Goal: Task Accomplishment & Management: Manage account settings

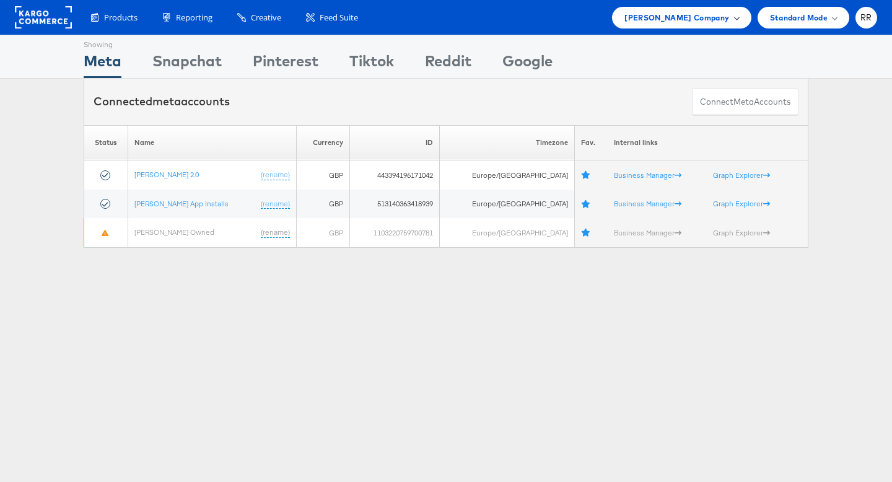
click at [670, 17] on span "John Lewis Company" at bounding box center [676, 17] width 105 height 13
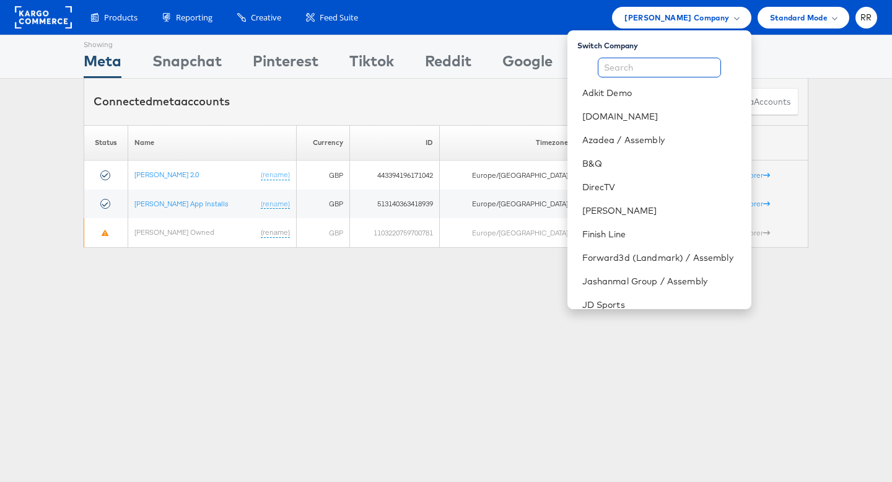
click at [659, 69] on input "text" at bounding box center [659, 68] width 123 height 20
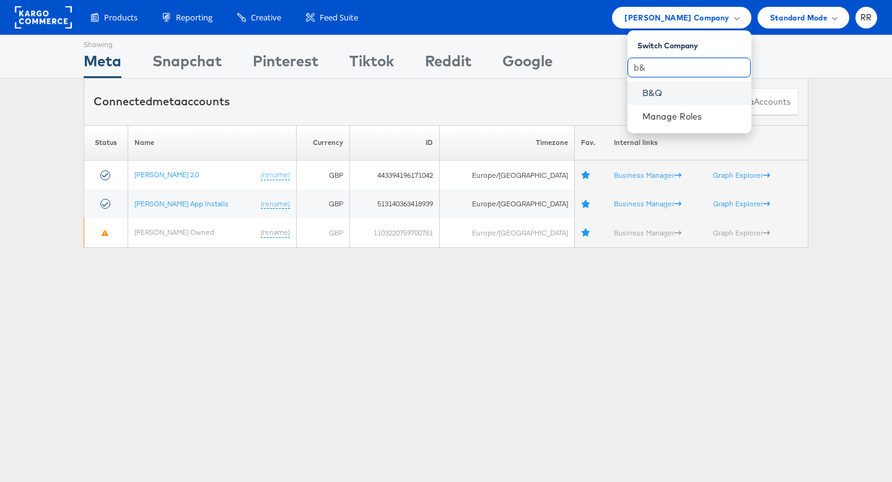
type input "b&"
click at [662, 95] on link "B&Q" at bounding box center [691, 93] width 99 height 12
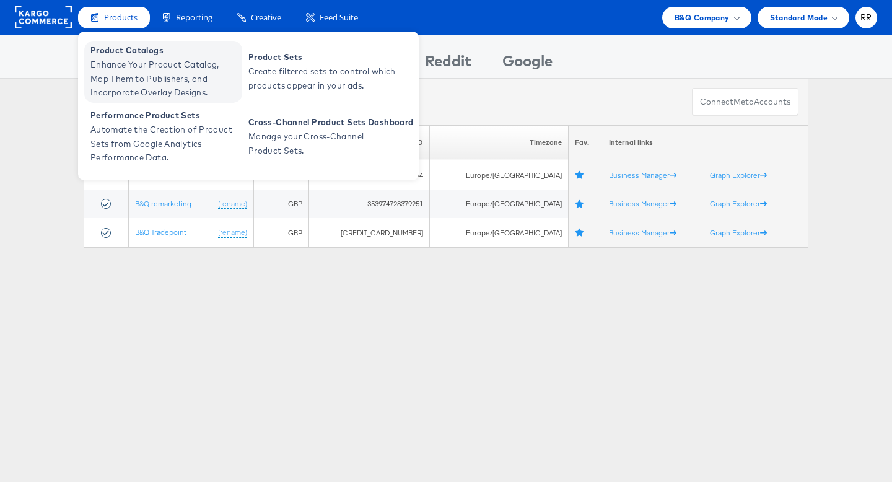
click at [131, 52] on span "Product Catalogs" at bounding box center [164, 50] width 149 height 14
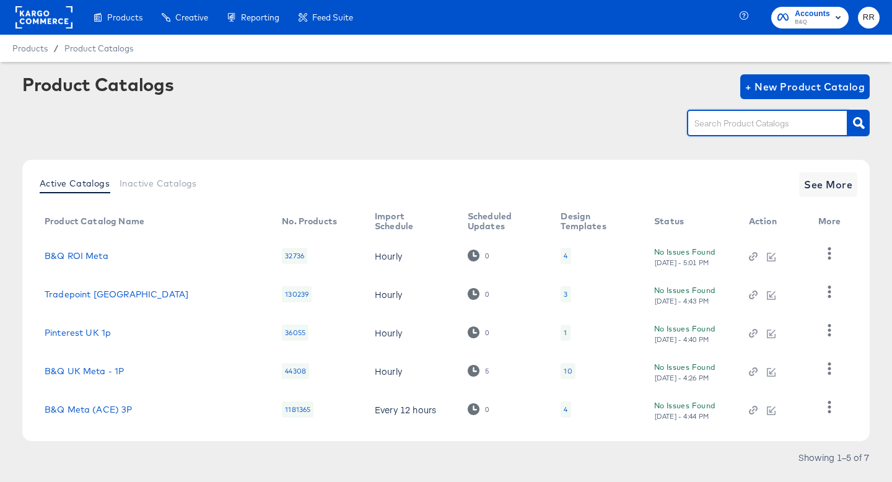
click at [717, 129] on input "text" at bounding box center [758, 123] width 132 height 14
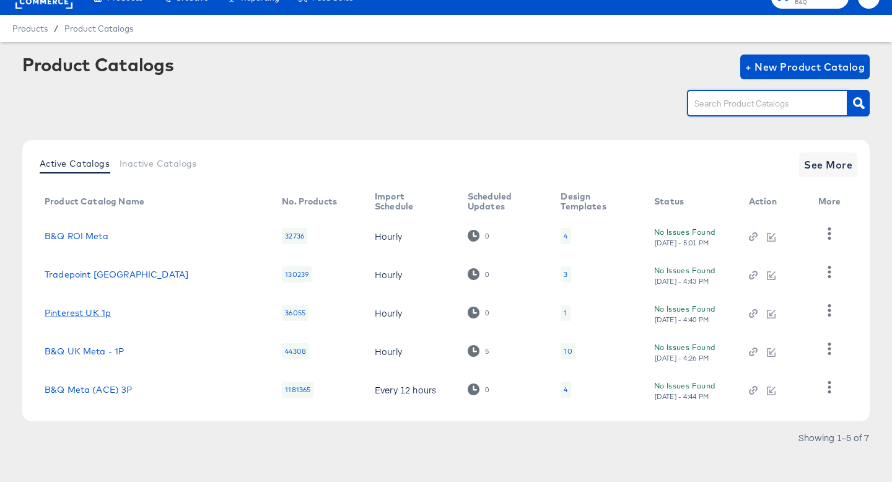
scroll to position [28, 0]
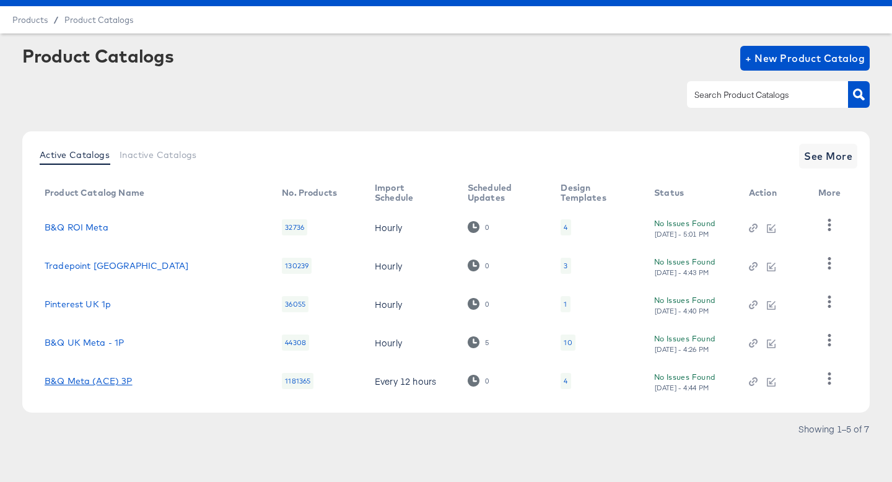
click at [101, 380] on link "B&Q Meta (ACE) 3P" at bounding box center [89, 381] width 88 height 10
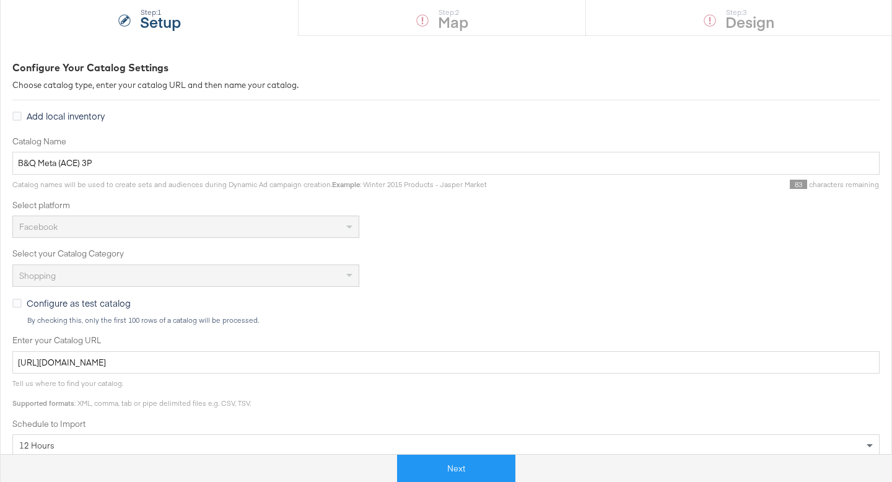
scroll to position [187, 0]
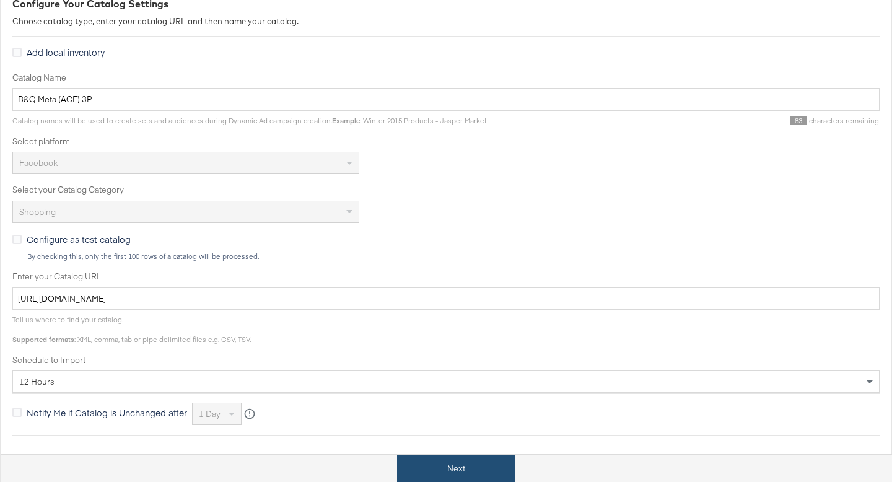
click at [450, 460] on button "Next" at bounding box center [456, 469] width 118 height 28
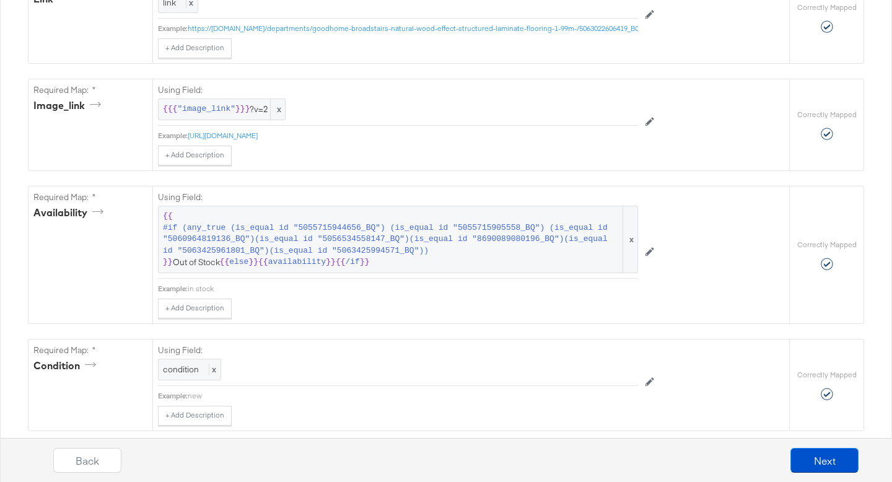
scroll to position [745, 0]
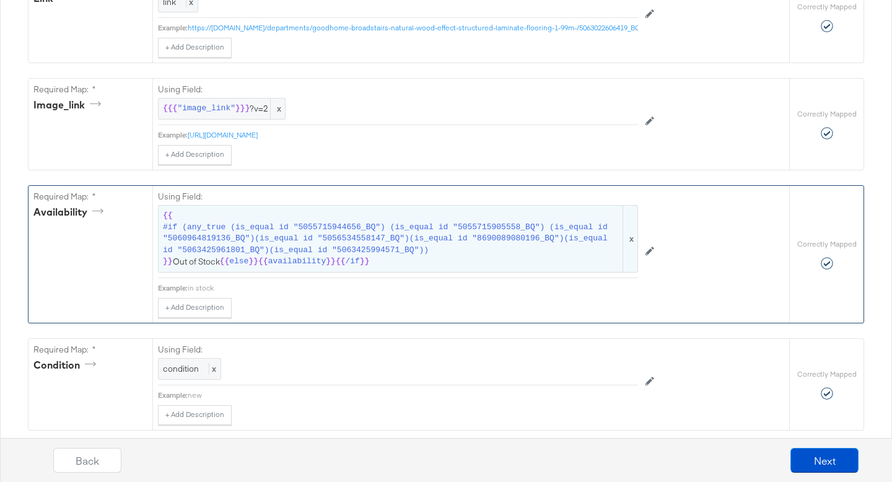
click at [422, 255] on span "#if (any_true (is_equal id "5055715944656_BQ") (is_equal id "5055715905558_BQ")…" at bounding box center [392, 239] width 458 height 35
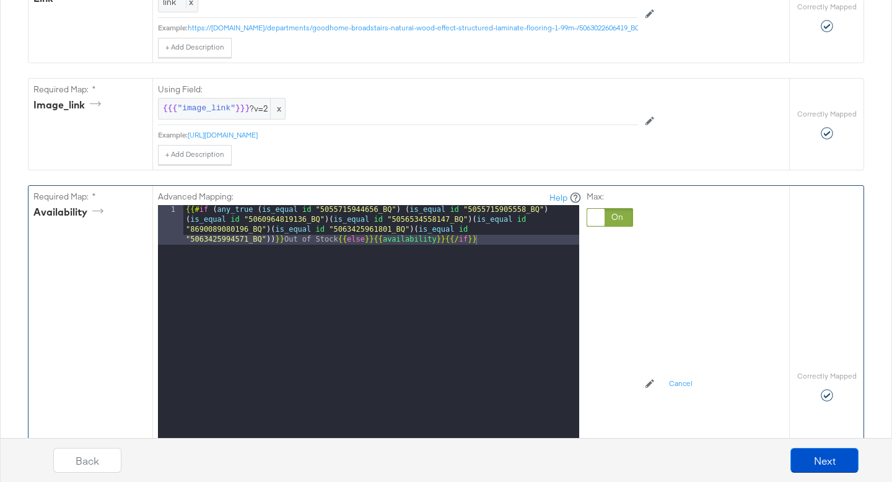
click at [304, 282] on div "{{# if ( any_true ( is_equal id "5055715944656_BQ" ) ( is_equal id "50557159055…" at bounding box center [381, 399] width 396 height 389
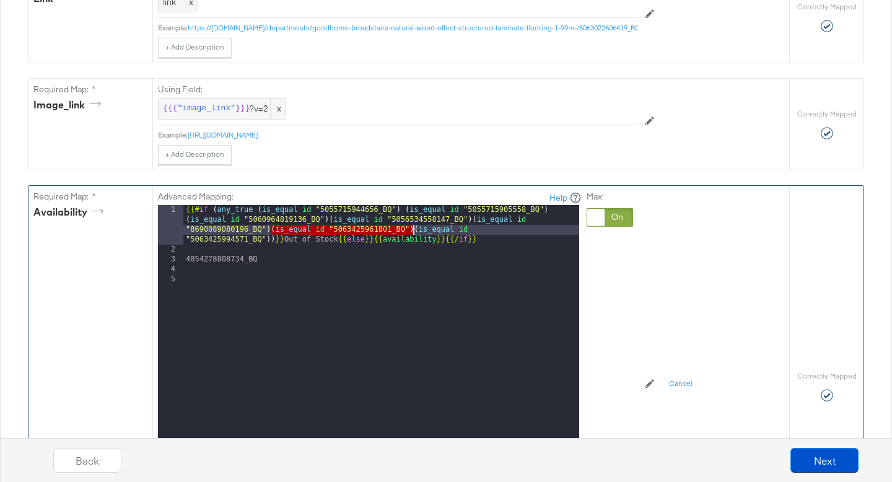
drag, startPoint x: 271, startPoint y: 229, endPoint x: 413, endPoint y: 230, distance: 141.9
click at [413, 230] on div "{{# if ( any_true ( is_equal id "5055715944656_BQ" ) ( is_equal id "50557159055…" at bounding box center [381, 384] width 396 height 359
click at [413, 227] on div "{{# if ( any_true ( is_equal id "5055715944656_BQ" ) ( is_equal id "50557159055…" at bounding box center [381, 384] width 396 height 359
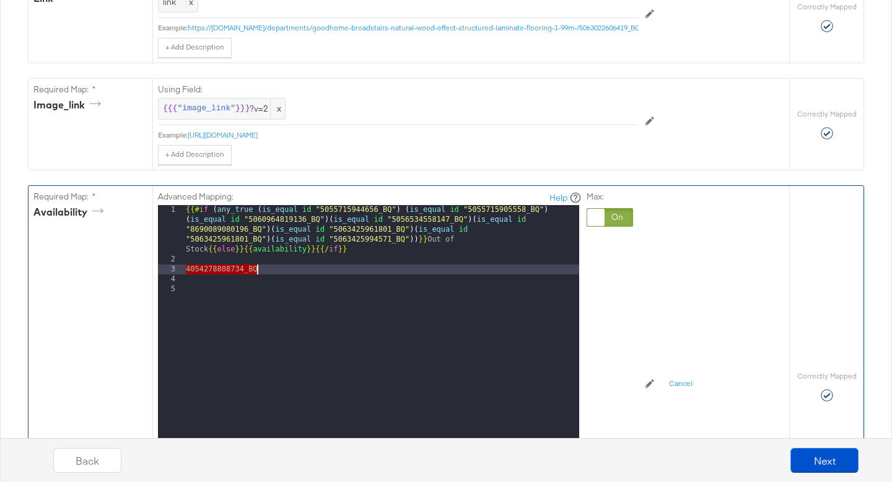
drag, startPoint x: 186, startPoint y: 268, endPoint x: 260, endPoint y: 269, distance: 73.7
click at [260, 269] on div "{{# if ( any_true ( is_equal id "5055715944656_BQ" ) ( is_equal id "50557159055…" at bounding box center [381, 389] width 396 height 369
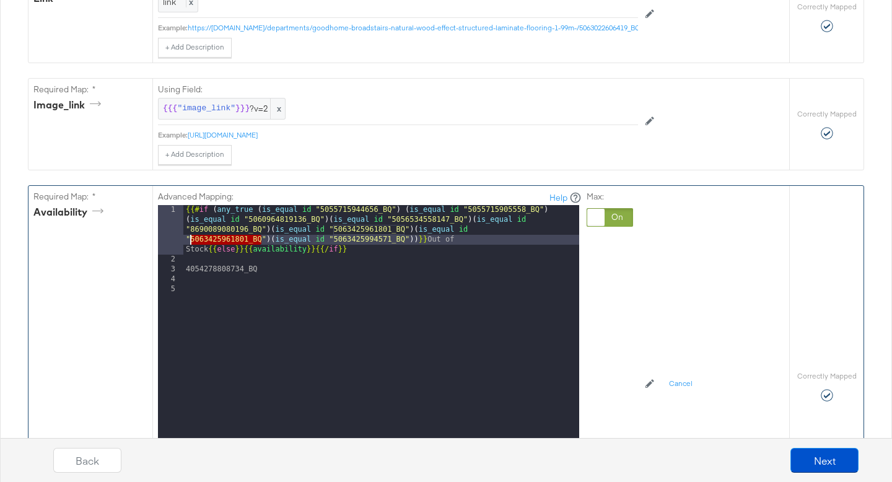
drag, startPoint x: 261, startPoint y: 238, endPoint x: 192, endPoint y: 237, distance: 69.4
click at [192, 237] on div "{{# if ( any_true ( is_equal id "5055715944656_BQ" ) ( is_equal id "50557159055…" at bounding box center [381, 389] width 396 height 369
drag, startPoint x: 270, startPoint y: 240, endPoint x: 402, endPoint y: 237, distance: 132.0
click at [402, 237] on div "{{# if ( any_true ( is_equal id "5055715944656_BQ" ) ( is_equal id "50557159055…" at bounding box center [381, 389] width 396 height 369
drag, startPoint x: 414, startPoint y: 230, endPoint x: 271, endPoint y: 239, distance: 144.0
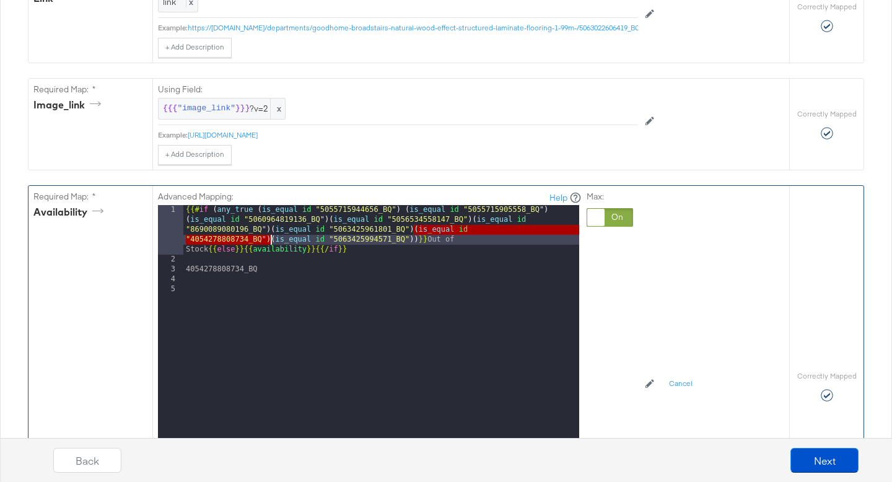
click at [271, 239] on div "{{# if ( any_true ( is_equal id "5055715944656_BQ" ) ( is_equal id "50557159055…" at bounding box center [381, 389] width 396 height 369
click at [271, 235] on div "{{# if ( any_true ( is_equal id "5055715944656_BQ" ) ( is_equal id "50557159055…" at bounding box center [381, 389] width 396 height 369
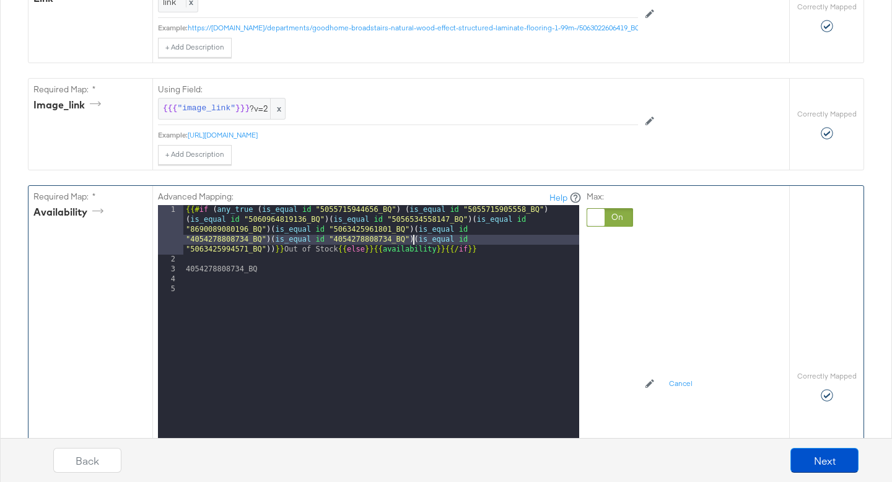
click at [253, 268] on div "{{# if ( any_true ( is_equal id "5055715944656_BQ" ) ( is_equal id "50557159055…" at bounding box center [381, 389] width 396 height 369
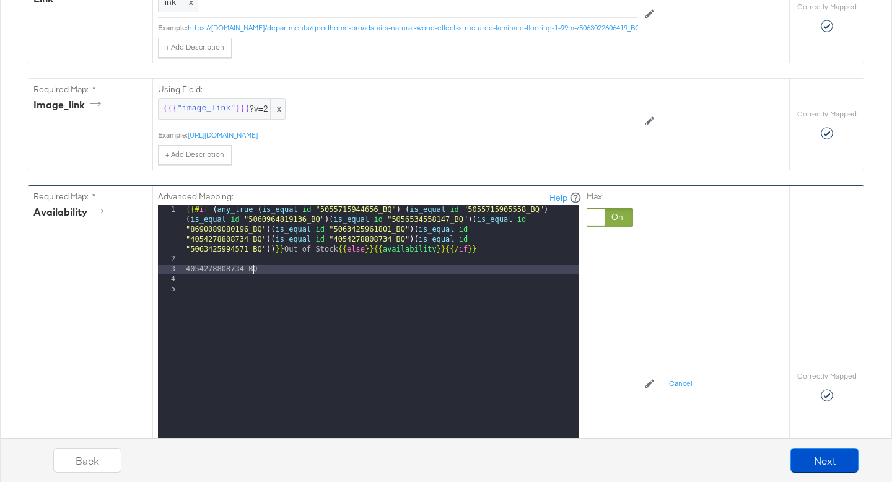
click at [253, 268] on div "{{# if ( any_true ( is_equal id "5055715944656_BQ" ) ( is_equal id "50557159055…" at bounding box center [381, 389] width 396 height 369
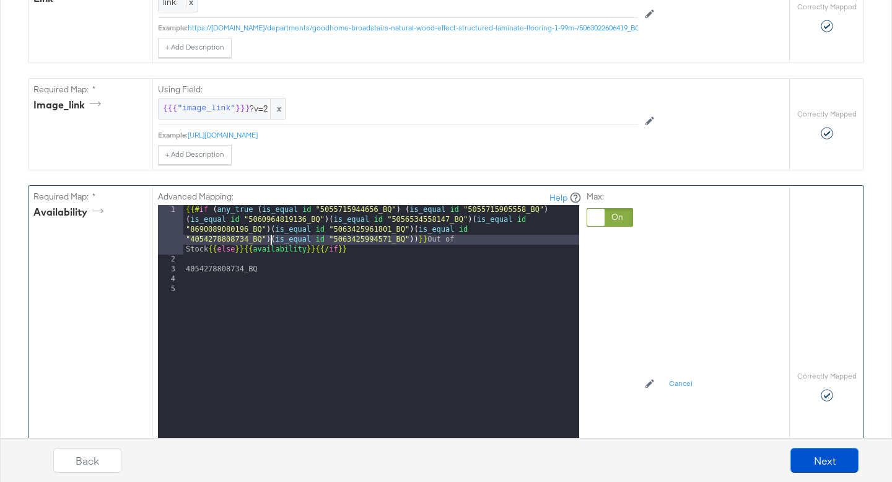
click at [204, 269] on div "{{# if ( any_true ( is_equal id "5055715944656_BQ" ) ( is_equal id "50557159055…" at bounding box center [381, 389] width 396 height 369
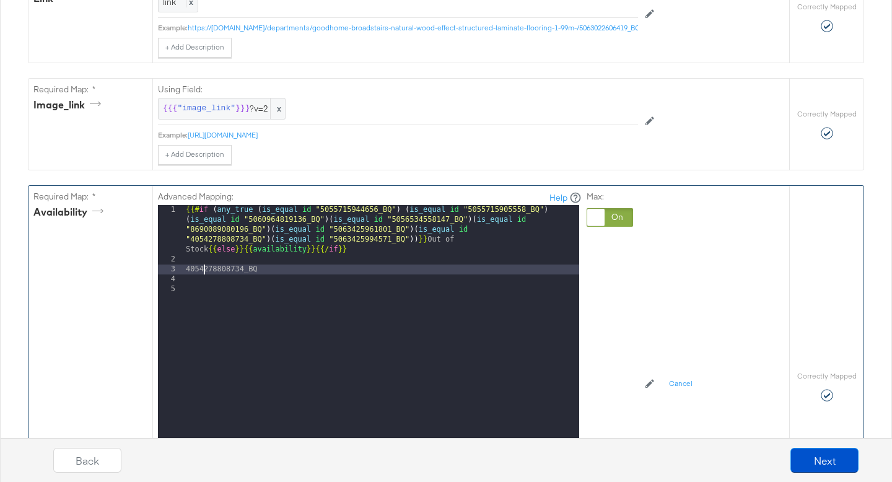
click at [204, 269] on div "{{# if ( any_true ( is_equal id "5055715944656_BQ" ) ( is_equal id "50557159055…" at bounding box center [381, 389] width 396 height 369
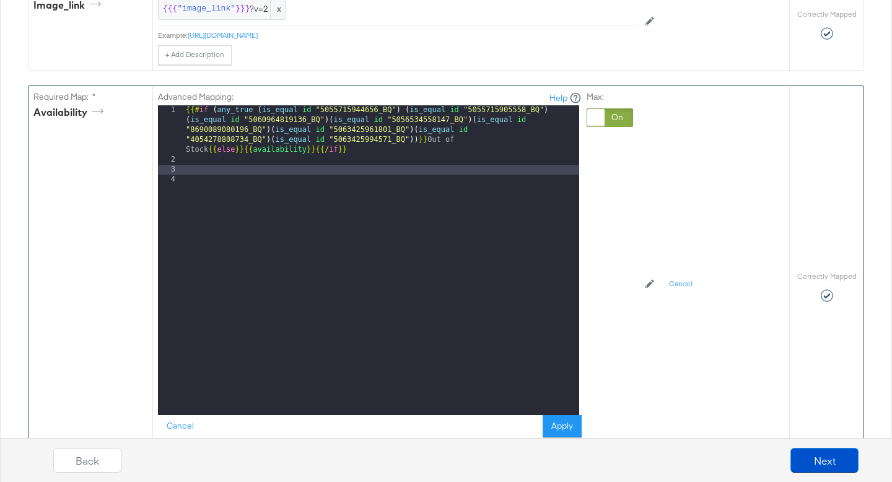
scroll to position [865, 0]
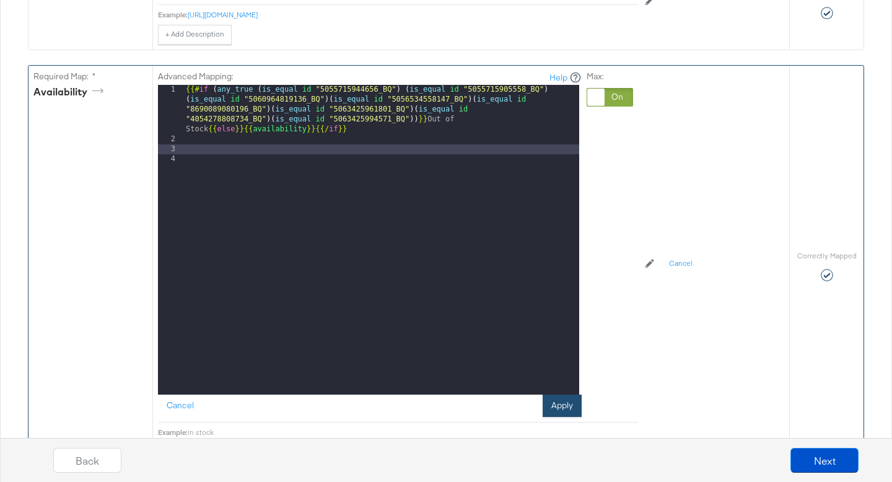
click at [551, 406] on button "Apply" at bounding box center [562, 406] width 39 height 22
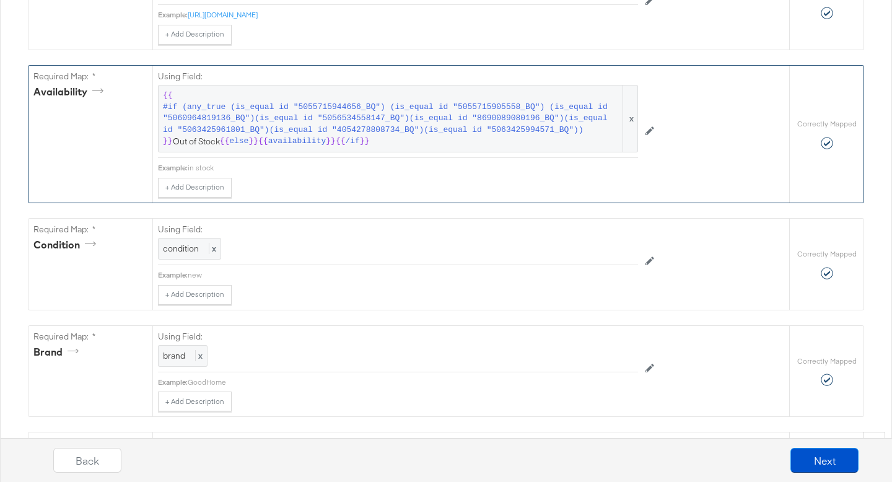
click at [815, 474] on div "Back Next" at bounding box center [456, 465] width 904 height 46
click at [816, 463] on button "Next" at bounding box center [824, 460] width 68 height 25
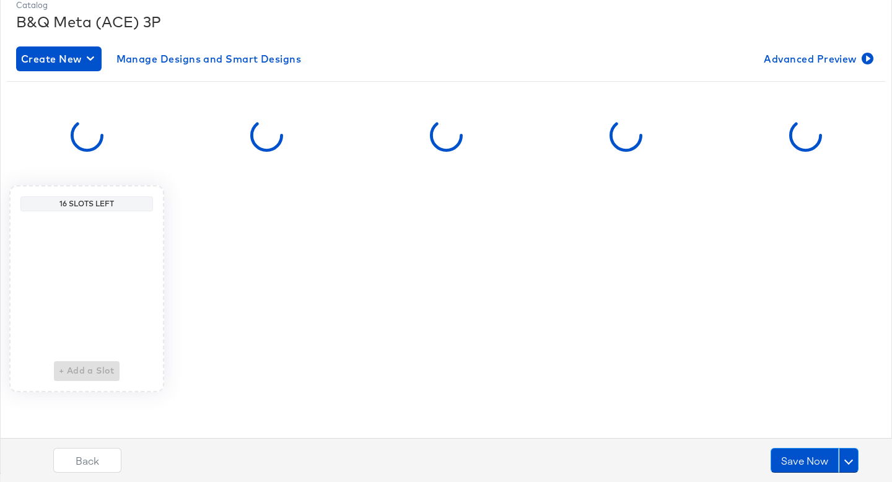
scroll to position [0, 0]
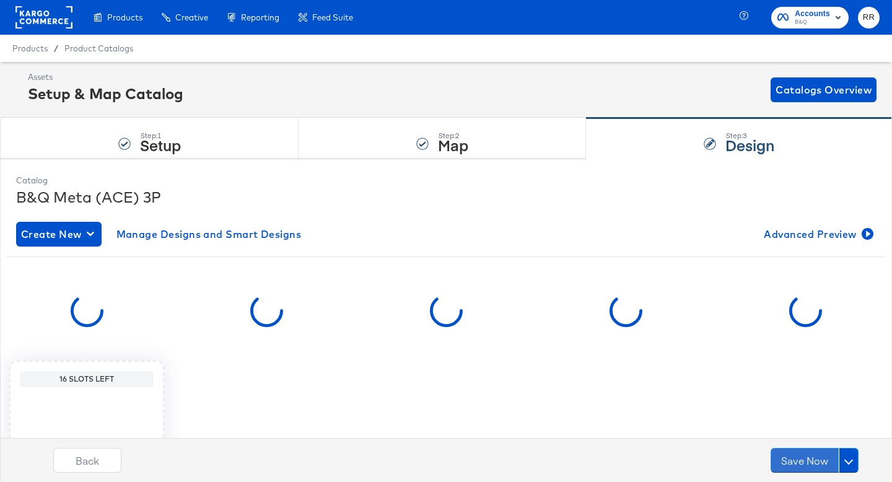
click at [816, 463] on button "Save Now" at bounding box center [805, 460] width 68 height 25
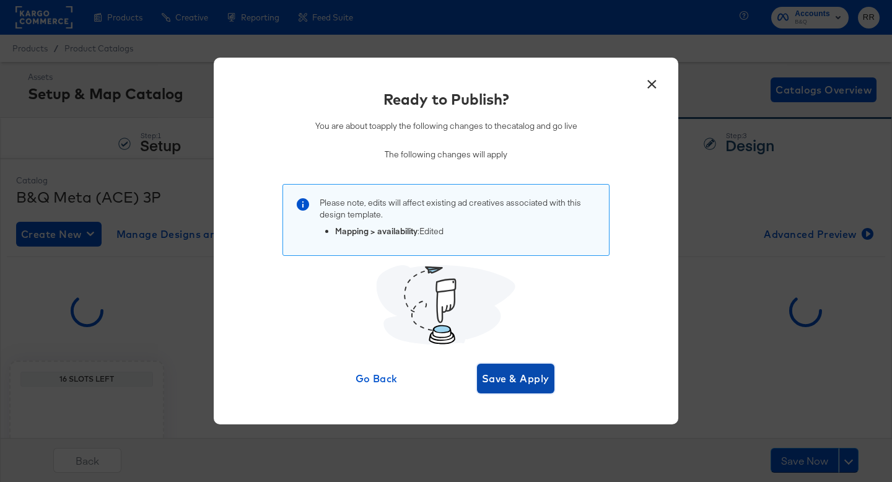
click at [529, 378] on span "Save & Apply" at bounding box center [516, 378] width 68 height 17
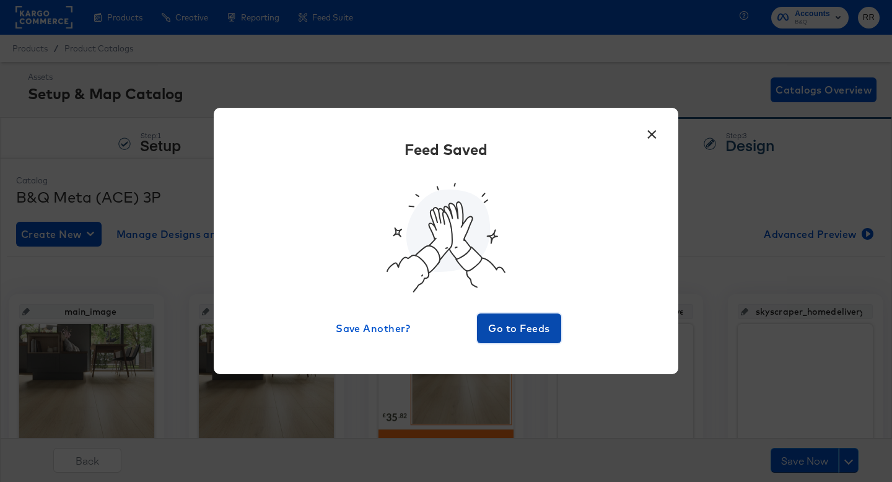
click at [496, 332] on span "Go to Feeds" at bounding box center [519, 328] width 74 height 17
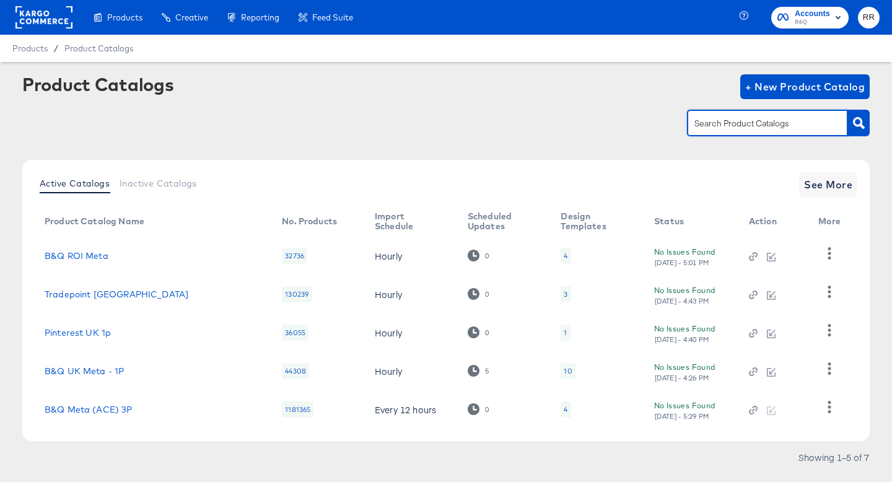
click at [724, 125] on input "text" at bounding box center [758, 123] width 132 height 14
type input "trad"
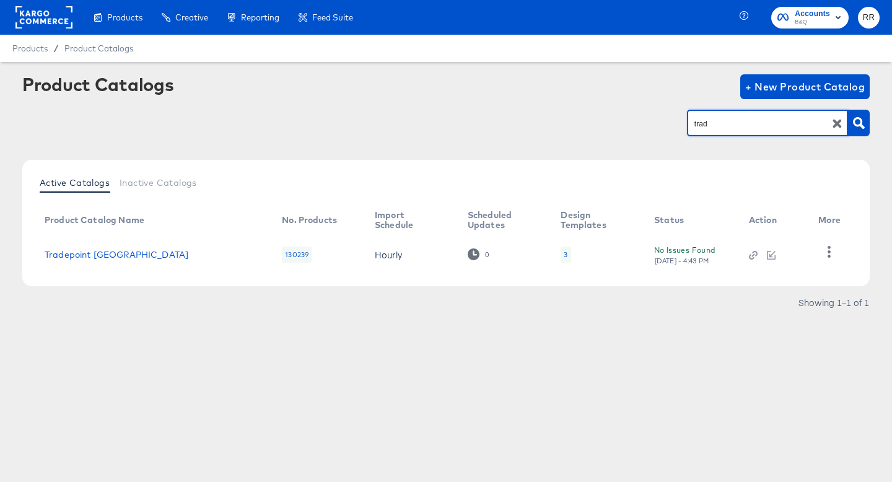
click at [106, 250] on div "Tradepoint [GEOGRAPHIC_DATA]" at bounding box center [151, 255] width 212 height 10
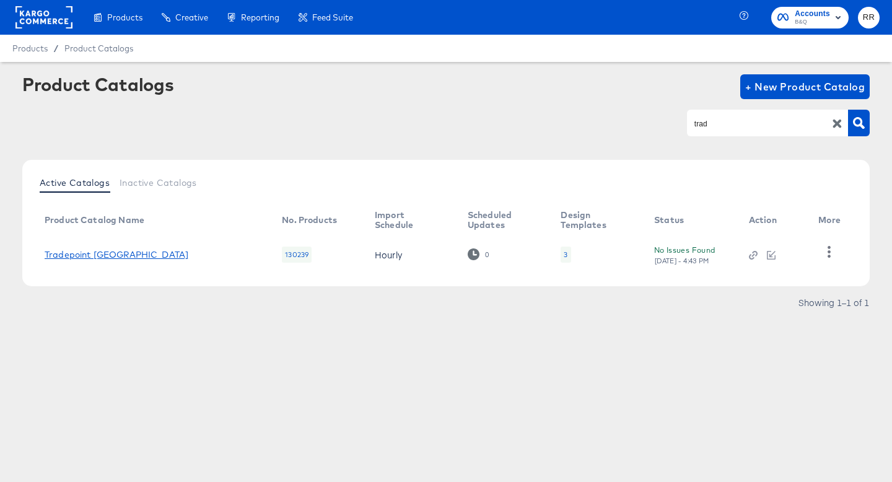
click at [98, 250] on link "Tradepoint [GEOGRAPHIC_DATA]" at bounding box center [117, 255] width 144 height 10
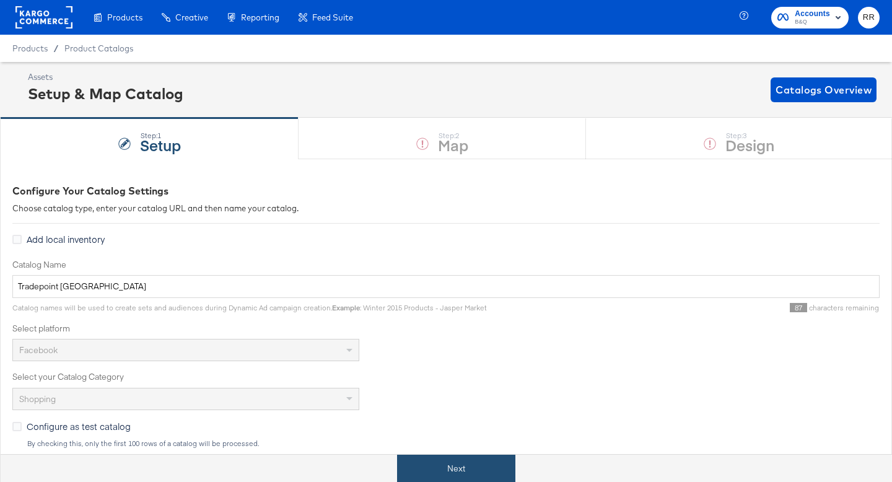
click at [435, 468] on button "Next" at bounding box center [456, 469] width 118 height 28
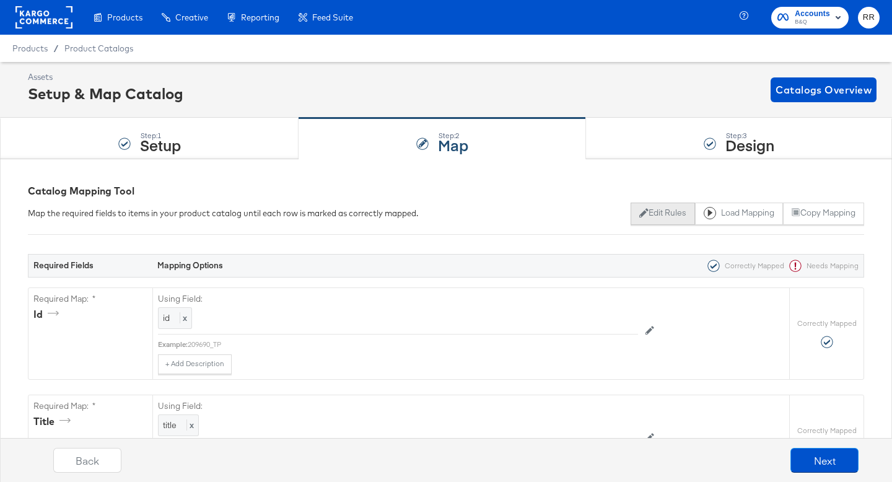
click at [659, 209] on button "Edit Rules" at bounding box center [663, 214] width 64 height 22
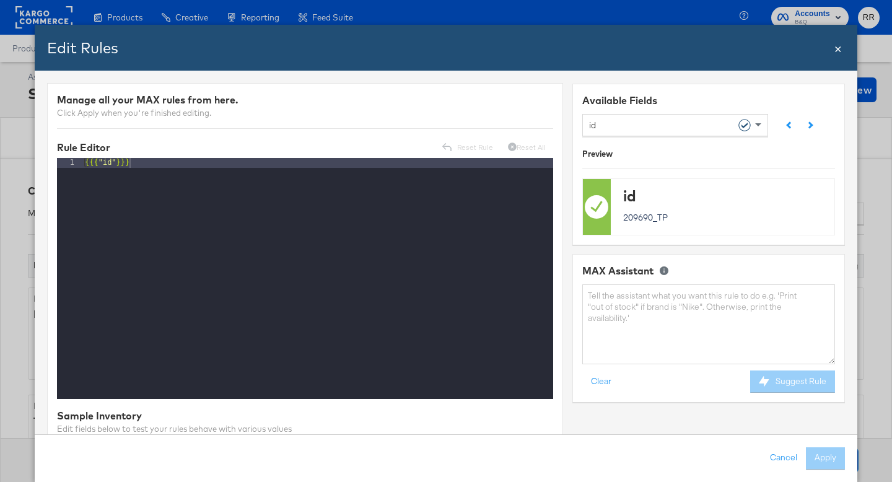
click at [648, 128] on div "id" at bounding box center [670, 124] width 163 height 21
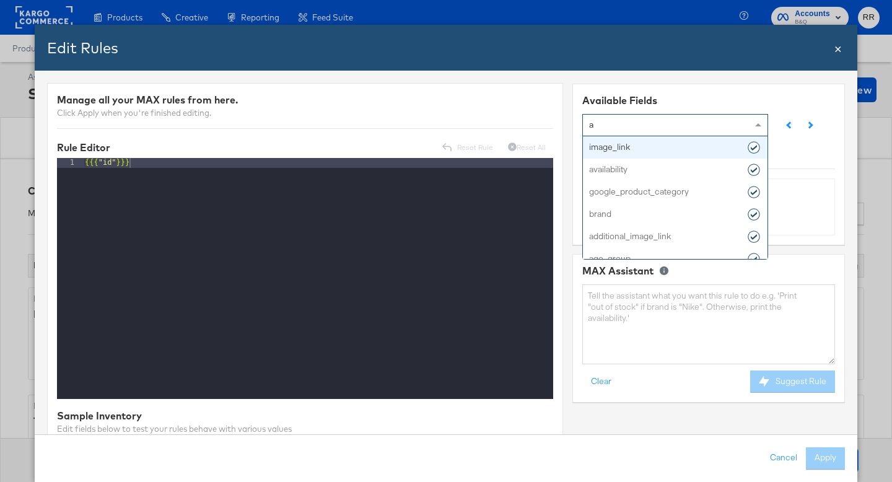
type input "av"
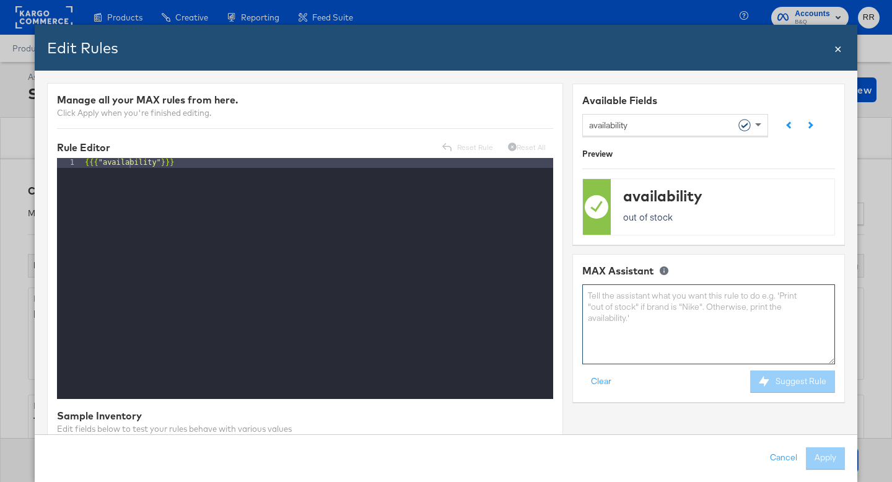
click at [632, 322] on textarea at bounding box center [708, 324] width 253 height 80
paste textarea "(is_equal id "4054278808734_BQ")"
paste textarea "4054278808734_TP"
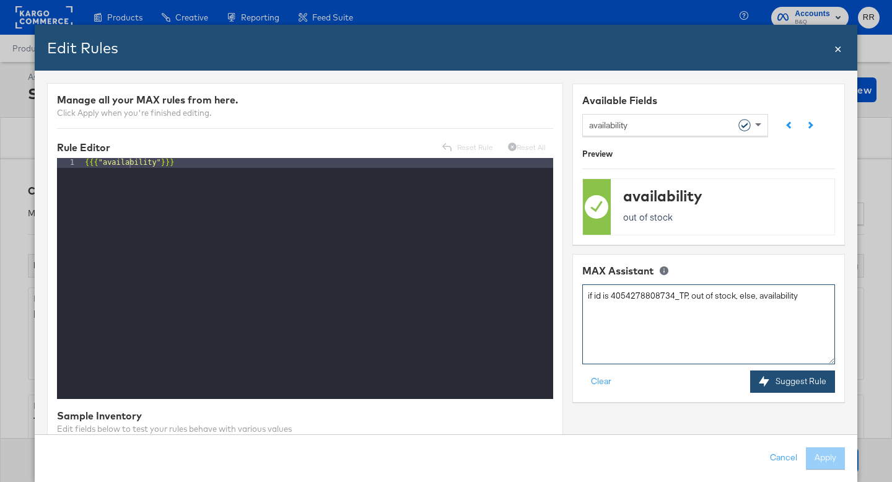
type textarea "if id is 4054278808734_TP, out of stock, else, availability"
click at [771, 381] on div at bounding box center [767, 381] width 17 height 11
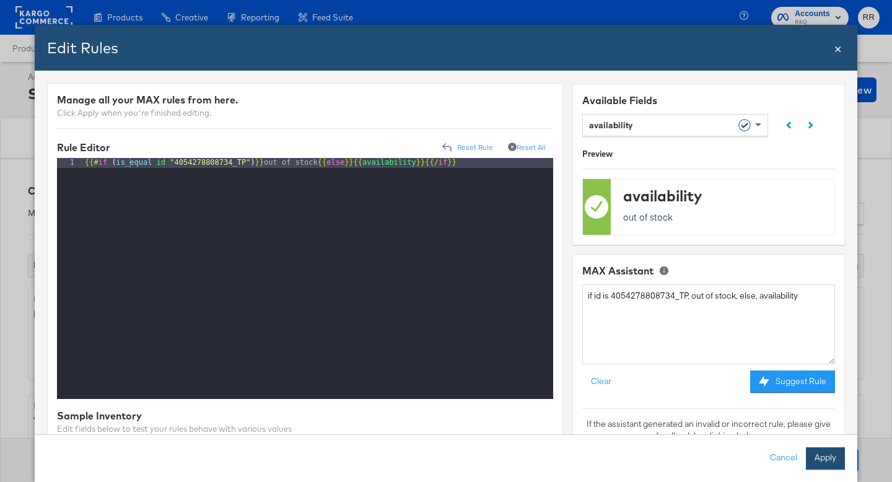
click at [823, 455] on button "Apply" at bounding box center [825, 458] width 39 height 22
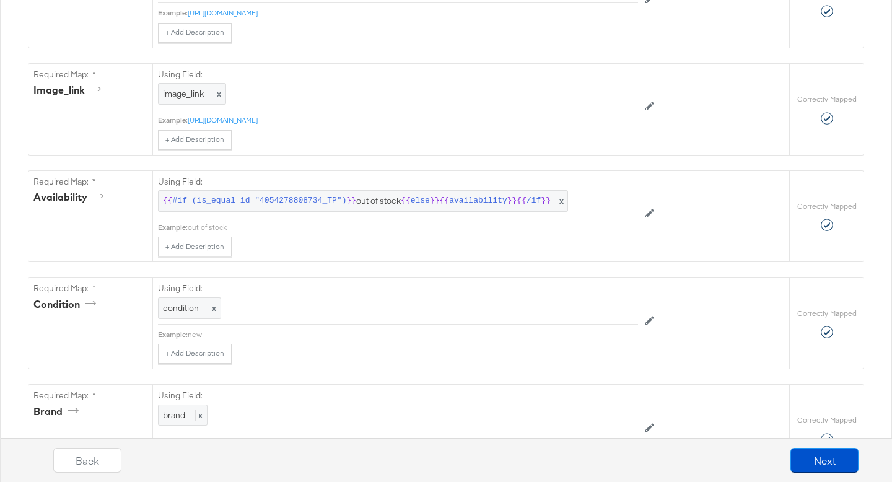
scroll to position [790, 0]
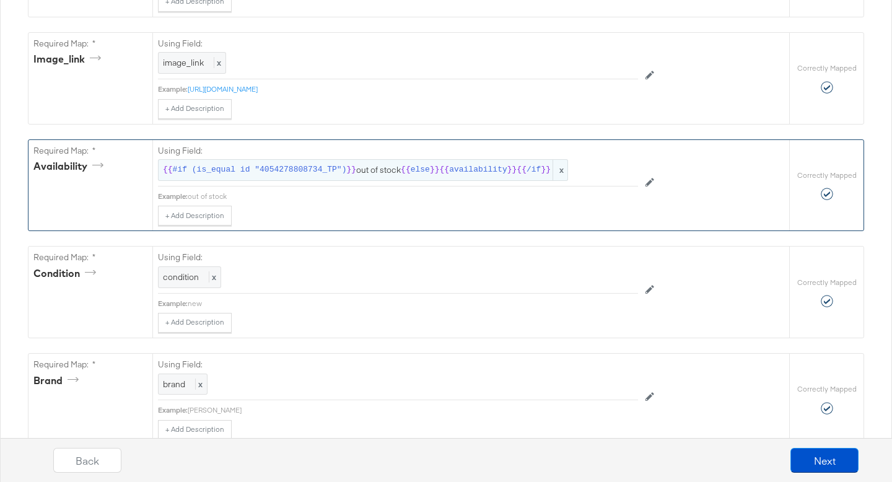
click at [372, 175] on span "{{ #if (is_equal id "4054278808734_TP") }} out of stock {{ else }} {{ availabil…" at bounding box center [363, 170] width 400 height 12
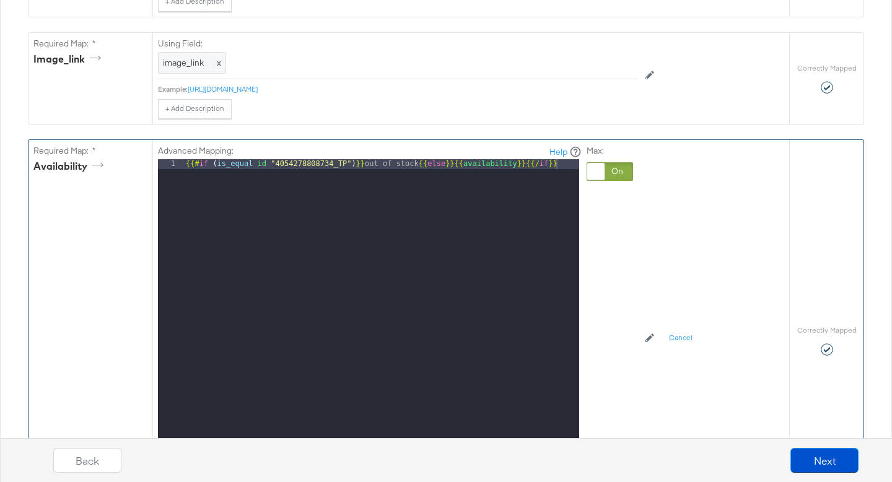
click at [372, 175] on div "{{# if ( is_equal id "4054278808734_TP" ) }} out of stock {{ else }}{{ availabi…" at bounding box center [381, 324] width 396 height 330
click at [382, 167] on div "{{# if ( is_equal id "4054278808734_TP" ) }} out of stock {{ else }}{{ availabi…" at bounding box center [381, 324] width 396 height 330
click at [604, 173] on div at bounding box center [595, 171] width 17 height 17
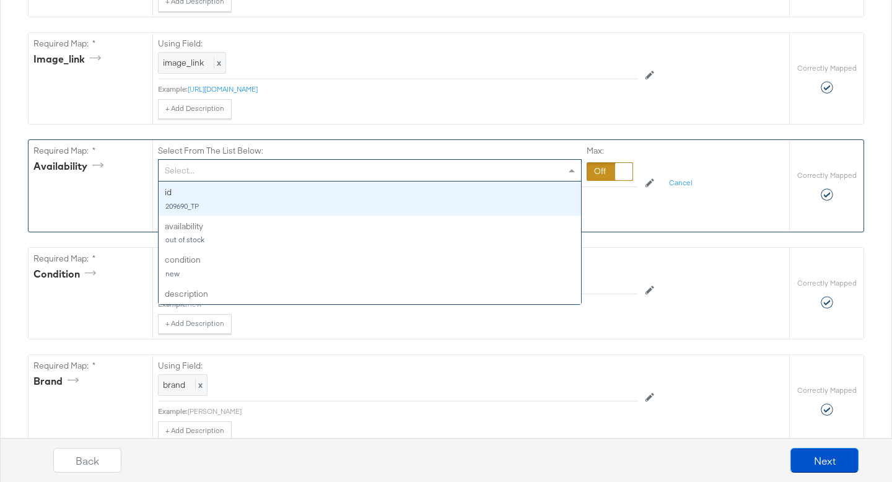
click at [553, 172] on div "Select..." at bounding box center [370, 170] width 422 height 21
type input "av"
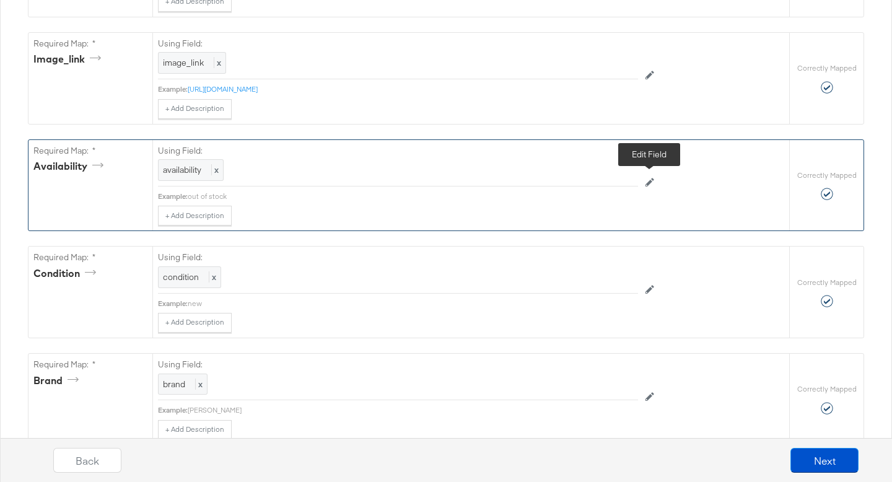
click at [644, 180] on button at bounding box center [650, 183] width 24 height 20
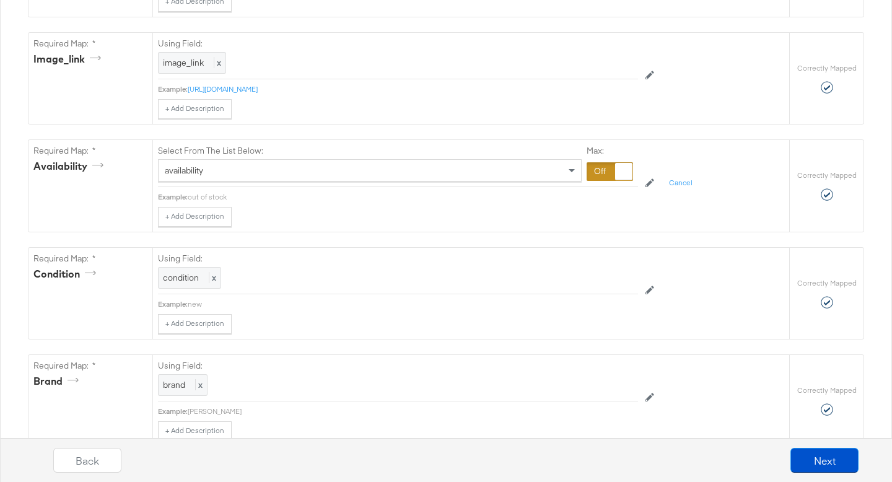
click at [614, 178] on div at bounding box center [610, 171] width 46 height 19
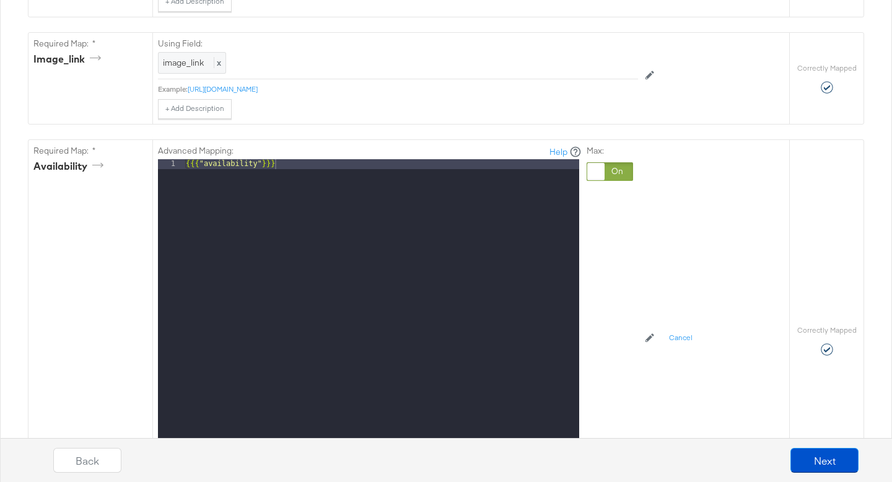
click at [528, 179] on div "{{{ "availability" }}}" at bounding box center [381, 324] width 396 height 330
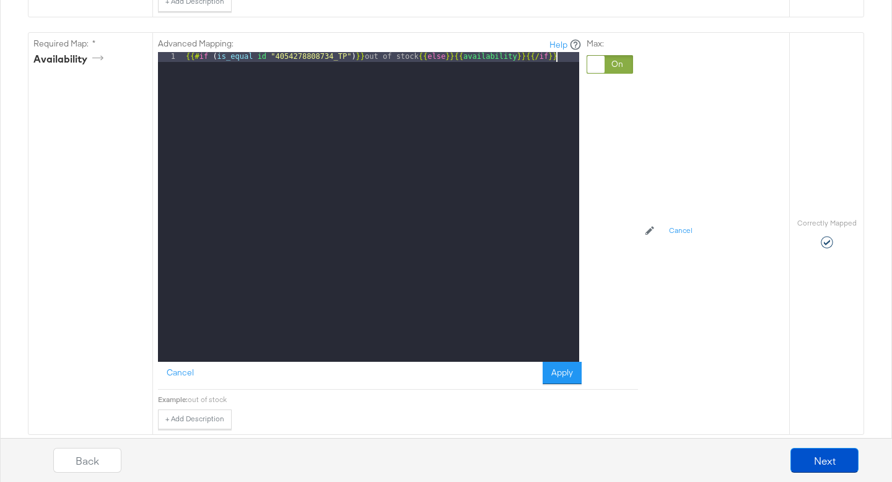
scroll to position [905, 0]
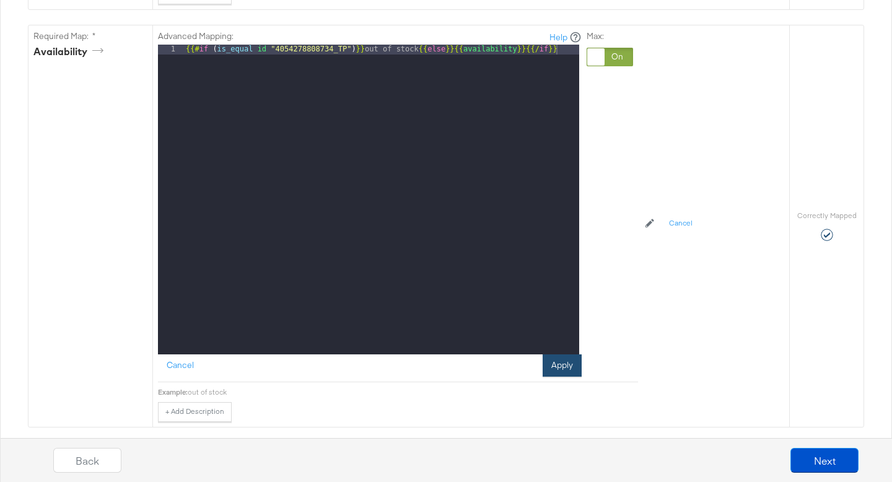
click at [572, 364] on button "Apply" at bounding box center [562, 365] width 39 height 22
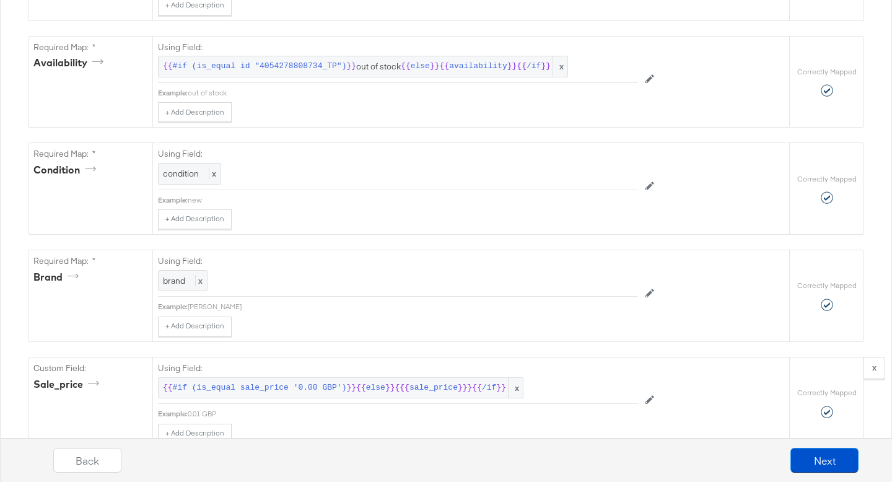
scroll to position [889, 0]
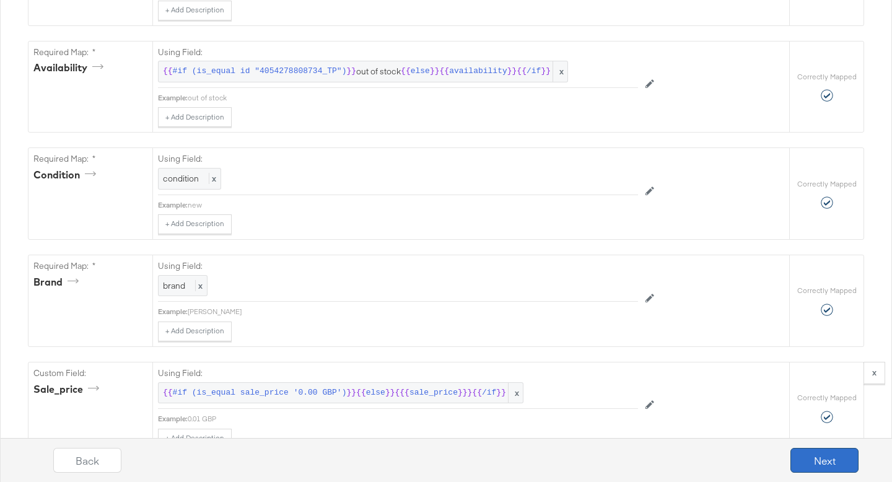
click at [825, 459] on button "Next" at bounding box center [824, 460] width 68 height 25
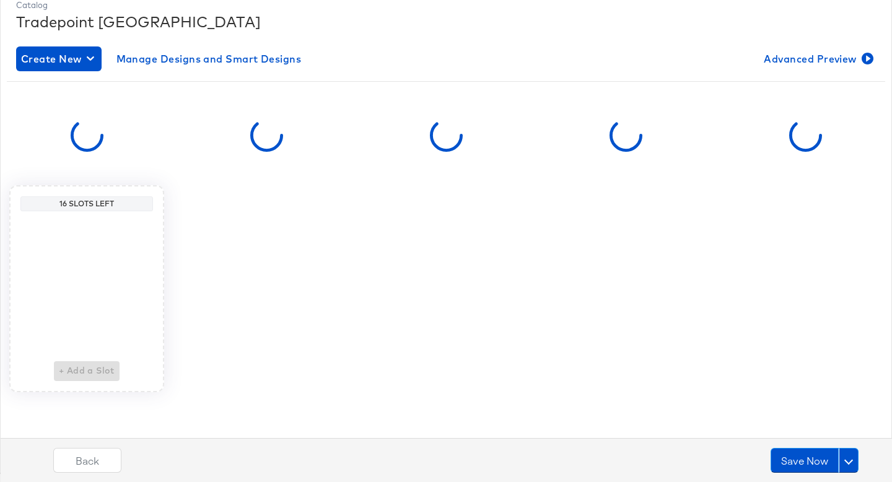
scroll to position [0, 0]
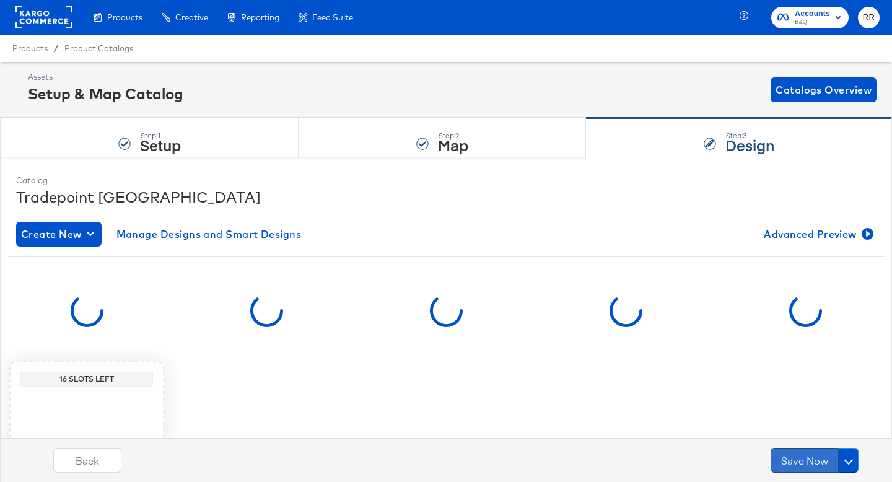
click at [807, 463] on button "Save Now" at bounding box center [805, 460] width 68 height 25
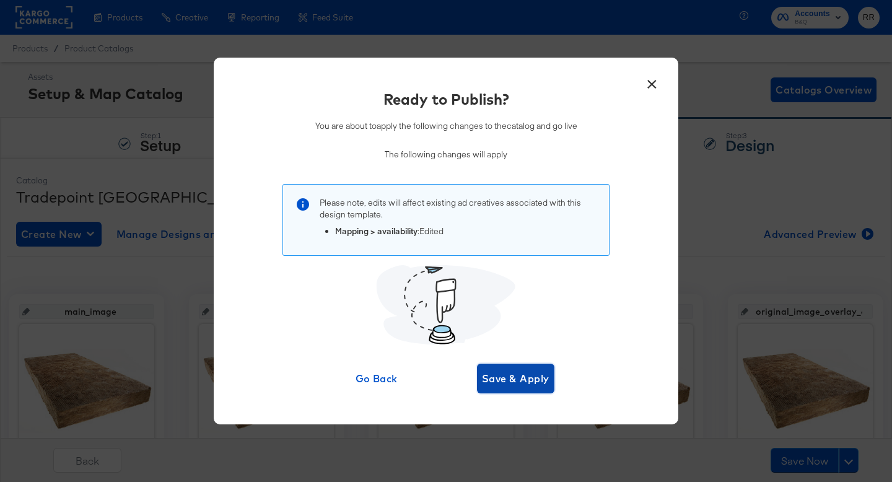
click at [508, 382] on span "Save & Apply" at bounding box center [516, 378] width 68 height 17
